Goal: Task Accomplishment & Management: Manage account settings

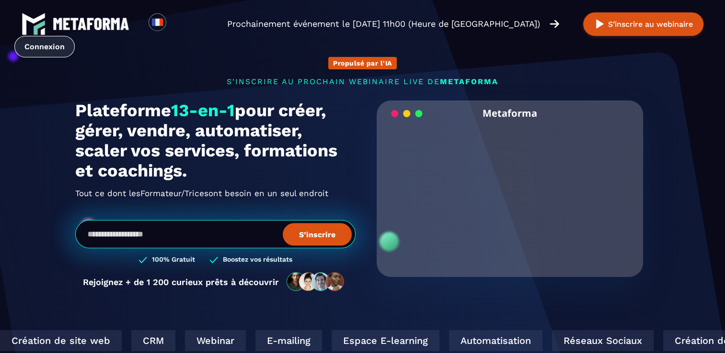
click at [31, 41] on link "Connexion" at bounding box center [44, 47] width 60 height 22
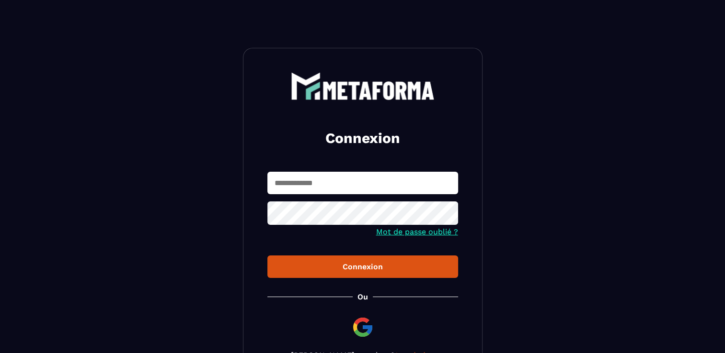
drag, startPoint x: 0, startPoint y: 0, endPoint x: 310, endPoint y: 176, distance: 356.7
click at [310, 176] on input "text" at bounding box center [362, 183] width 191 height 23
type input "**********"
click at [351, 268] on div "Connexion" at bounding box center [362, 266] width 175 height 9
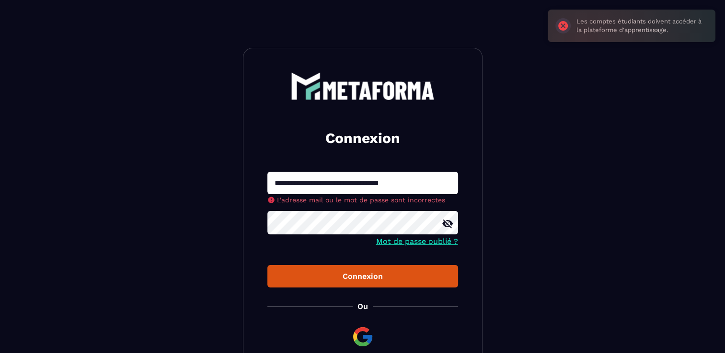
click at [356, 273] on div "Connexion" at bounding box center [362, 276] width 175 height 9
